Goal: Transaction & Acquisition: Purchase product/service

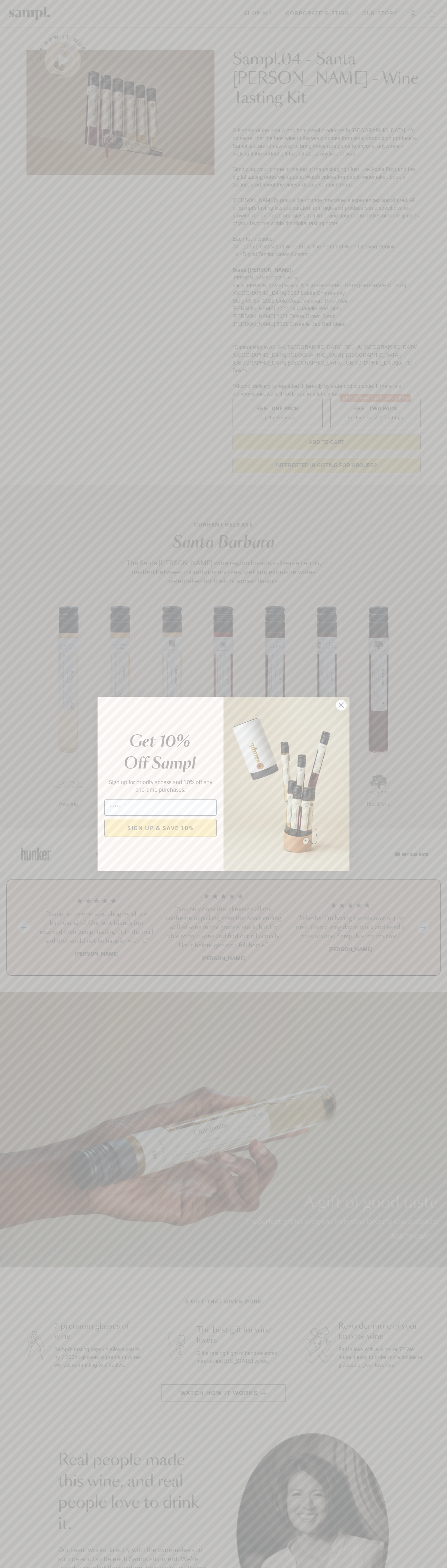
click at [341, 705] on icon "Close dialog" at bounding box center [341, 705] width 4 height 4
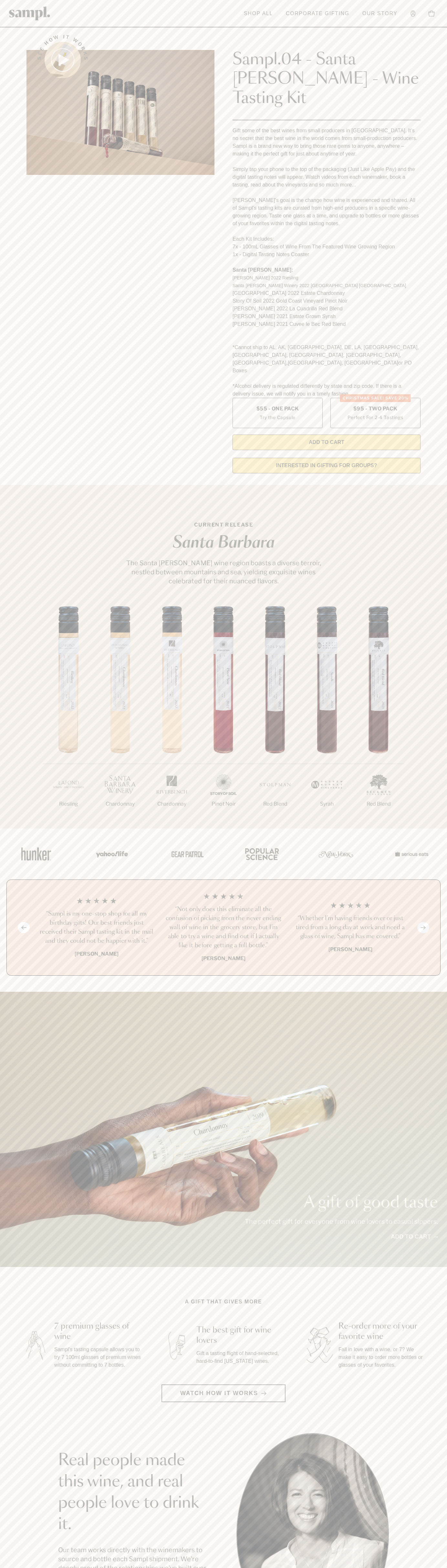
click at [423, 654] on div "1/7 Riesling 2/7 Chardonnay 3/7" at bounding box center [224, 717] width 447 height 222
click at [52, 1567] on html "Skip to main content Toggle navigation menu Shop All Corporate Gifting Our Stor…" at bounding box center [224, 1304] width 447 height 2608
click at [10, 517] on section "CURRENT RELEASE Santa Barbara The Santa Barbara wine region boasts a diverse te…" at bounding box center [224, 657] width 447 height 343
click at [375, 398] on label "Christmas SALE! Save 20% $95 - Two Pack Perfect For 2-4 Tastings" at bounding box center [375, 413] width 90 height 30
